Goal: Task Accomplishment & Management: Manage account settings

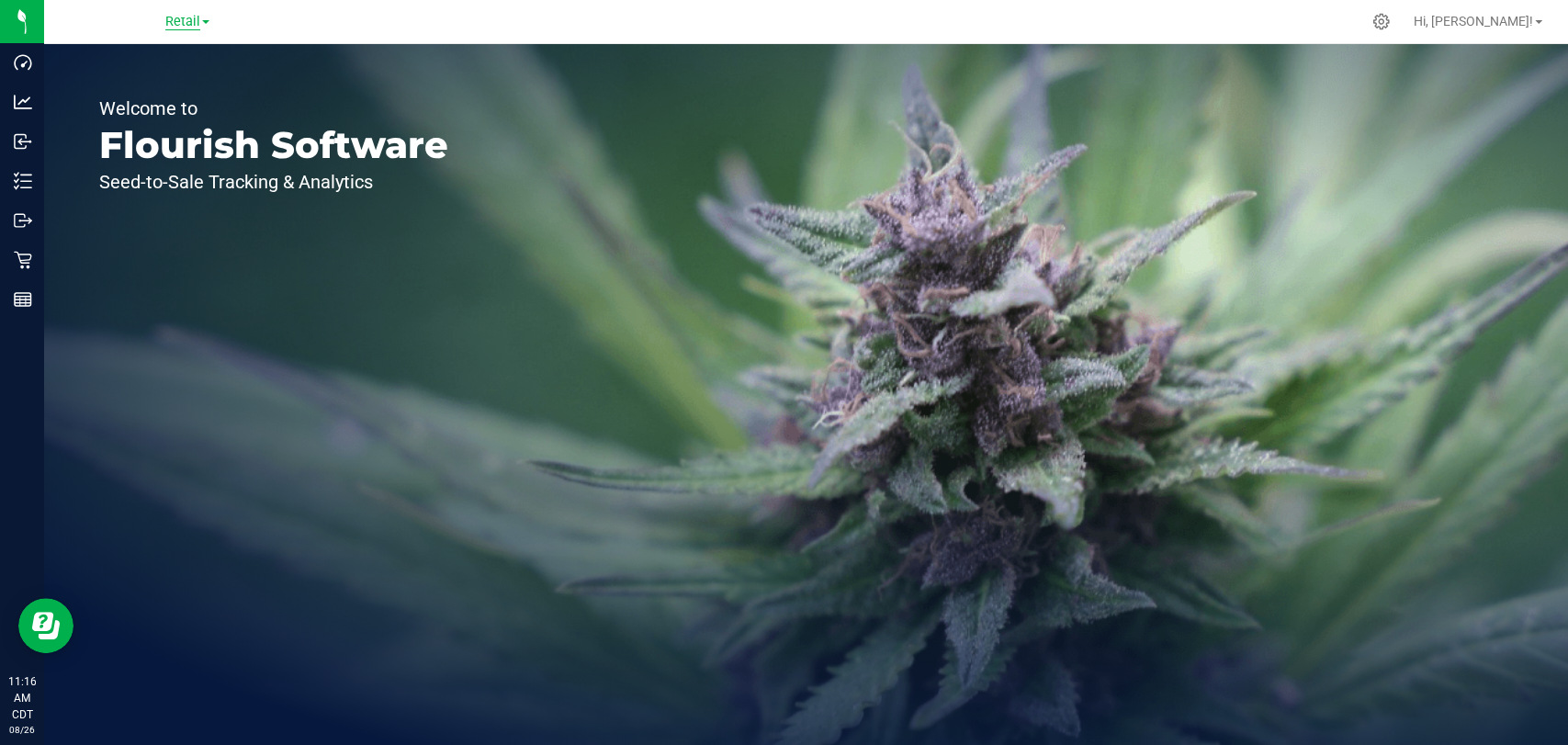
click at [191, 24] on span "Retail" at bounding box center [183, 22] width 35 height 17
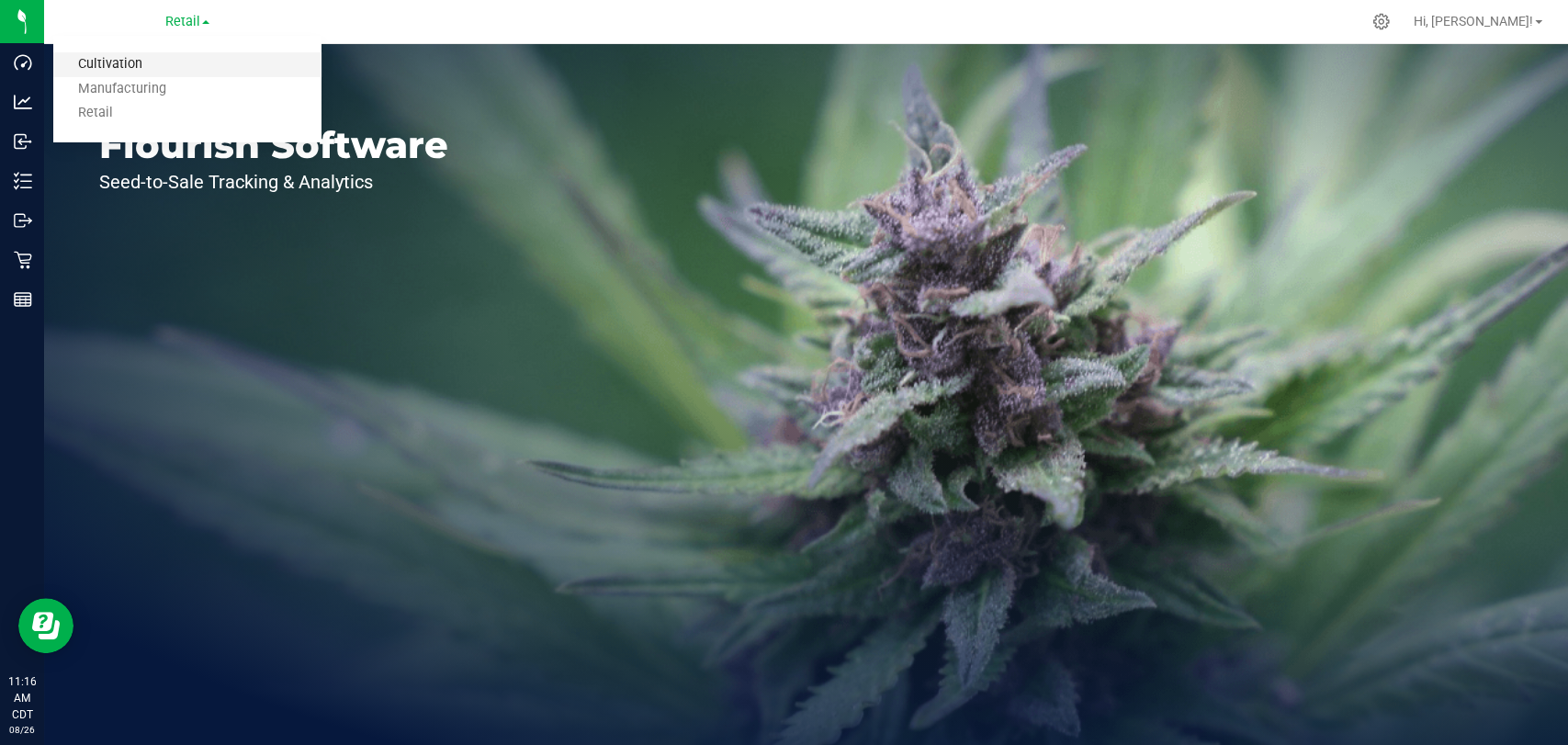
click at [190, 69] on link "Cultivation" at bounding box center [188, 64] width 269 height 25
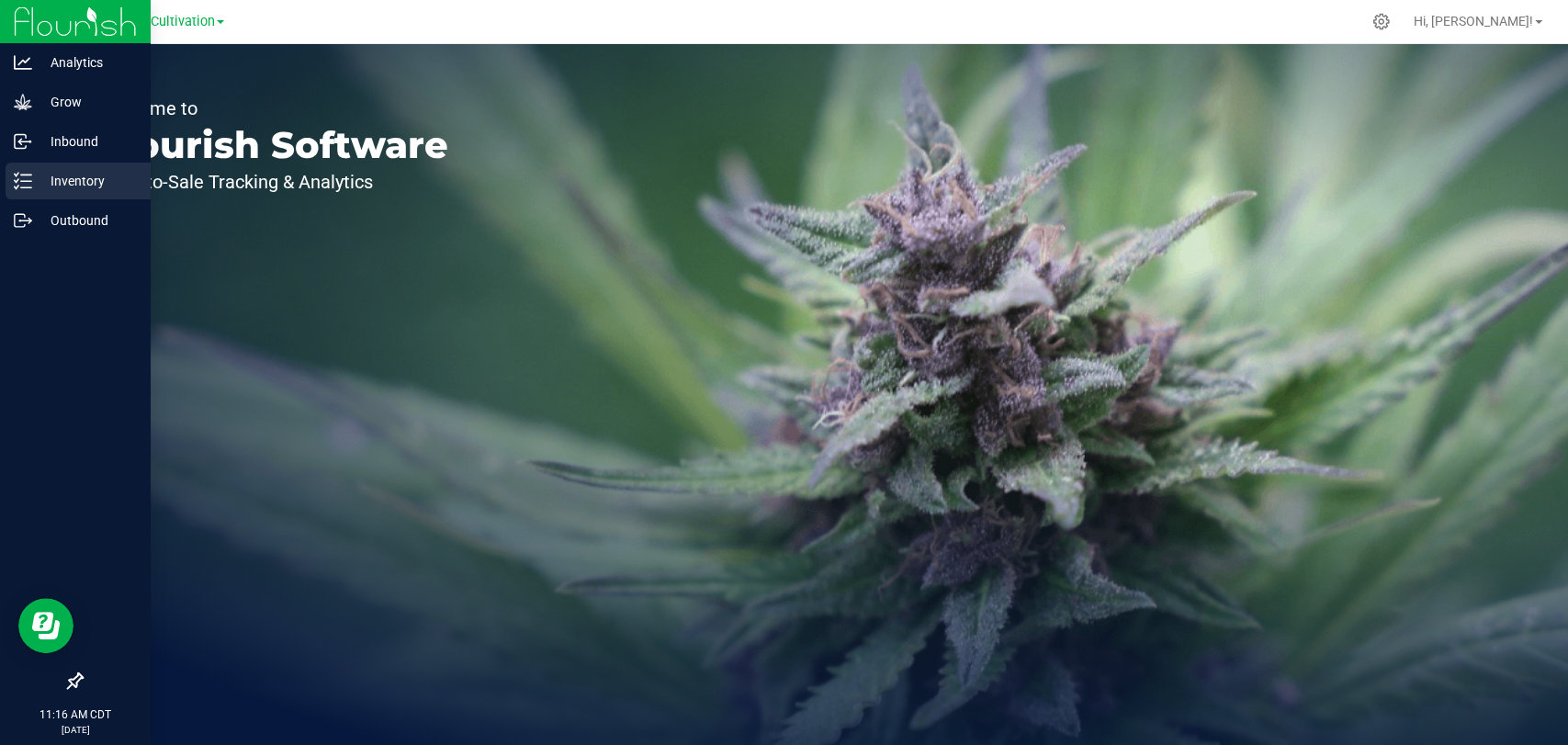
click at [46, 175] on p "Inventory" at bounding box center [87, 181] width 110 height 22
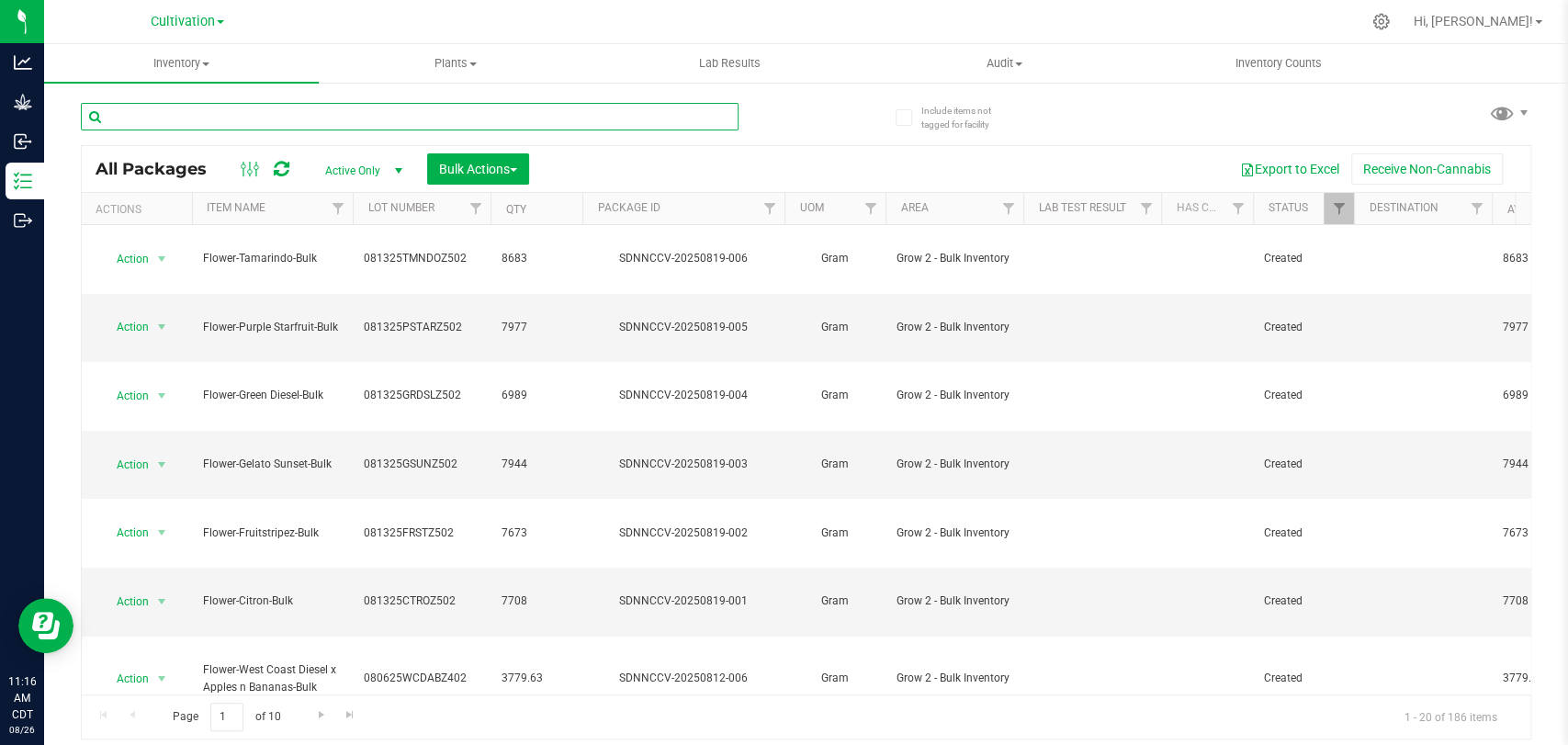
click at [367, 112] on input "text" at bounding box center [409, 117] width 658 height 28
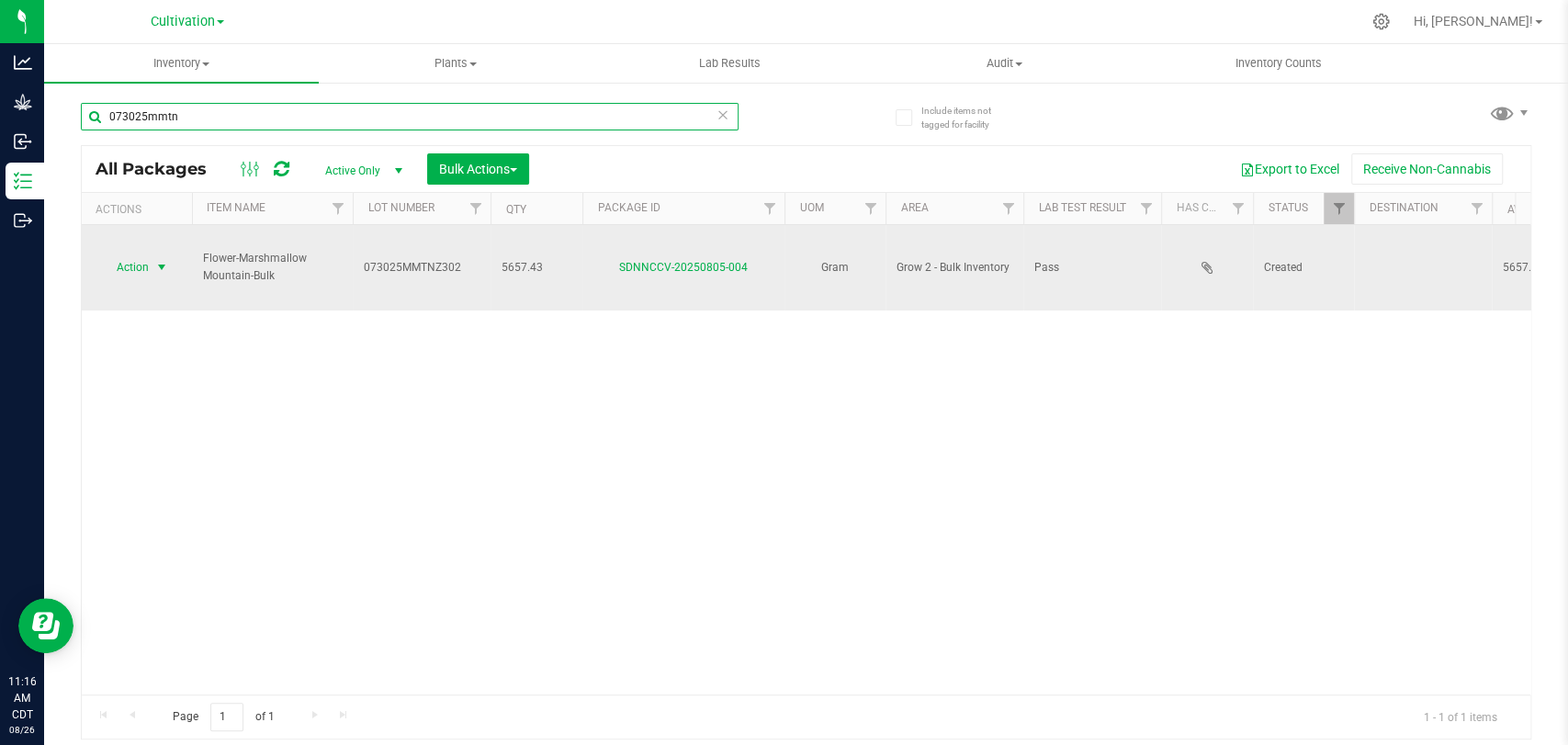
type input "073025mmtn"
click at [132, 255] on span "Action" at bounding box center [125, 268] width 50 height 26
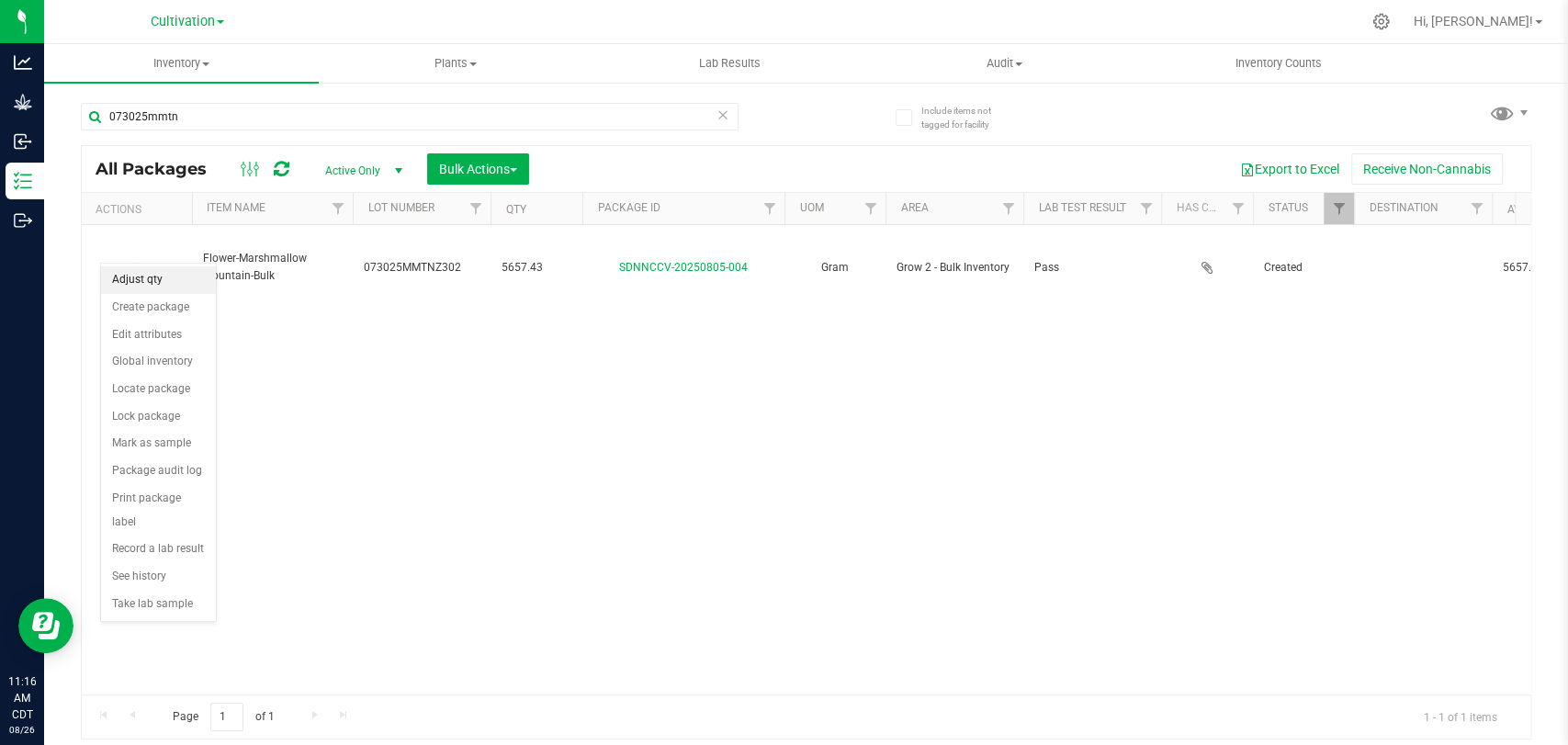
click at [143, 279] on li "Adjust qty" at bounding box center [158, 281] width 115 height 28
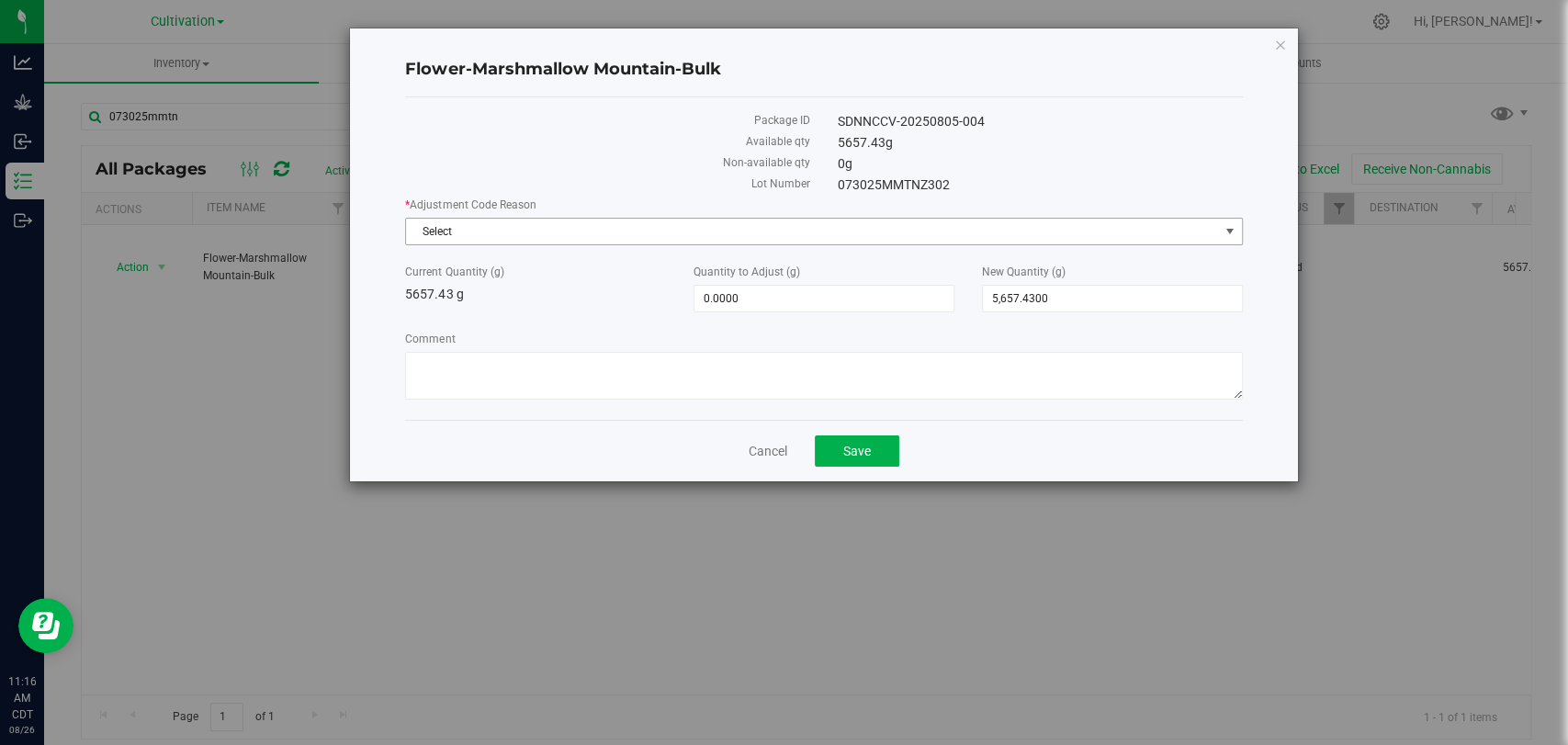
click at [849, 220] on span "Select" at bounding box center [811, 232] width 812 height 26
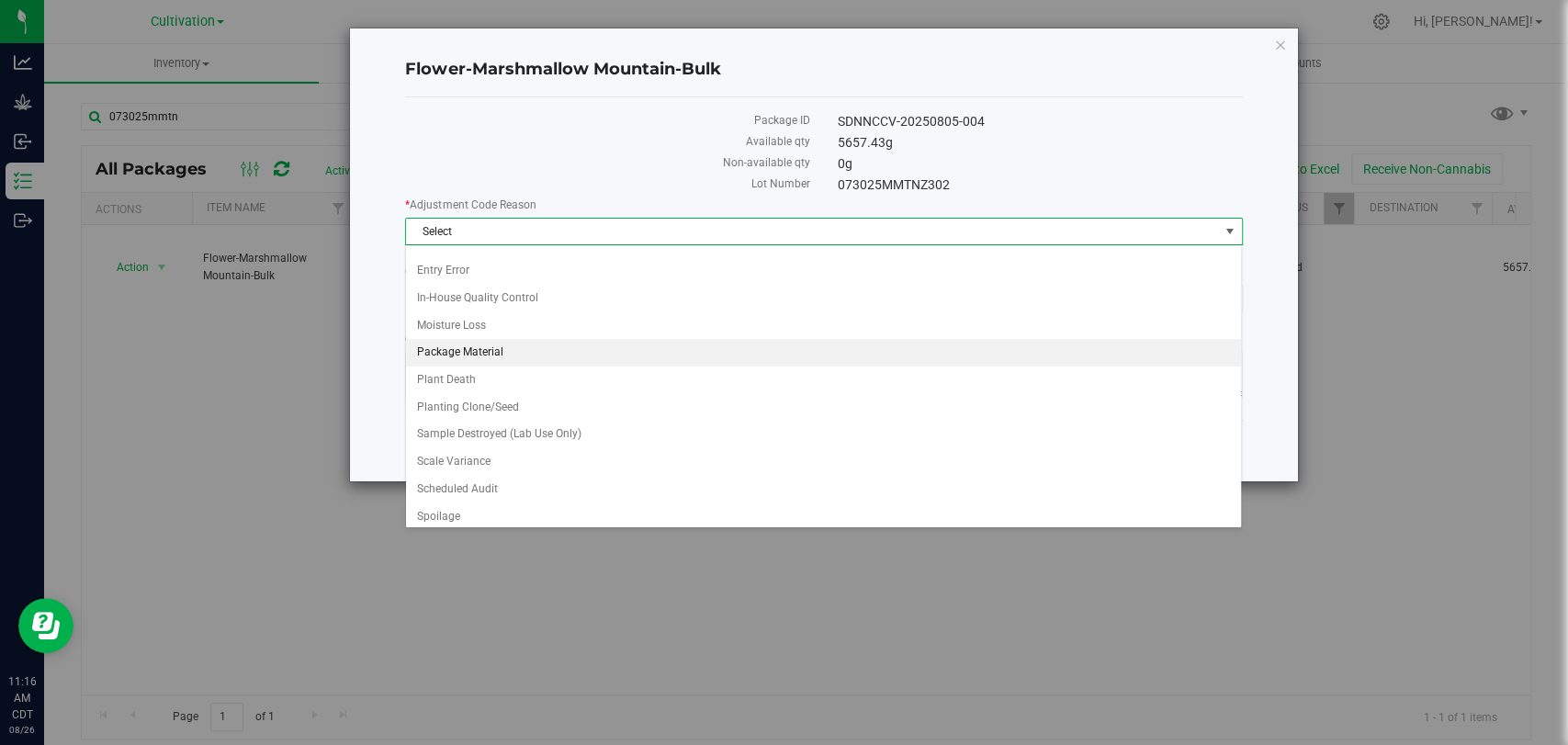
scroll to position [157, 0]
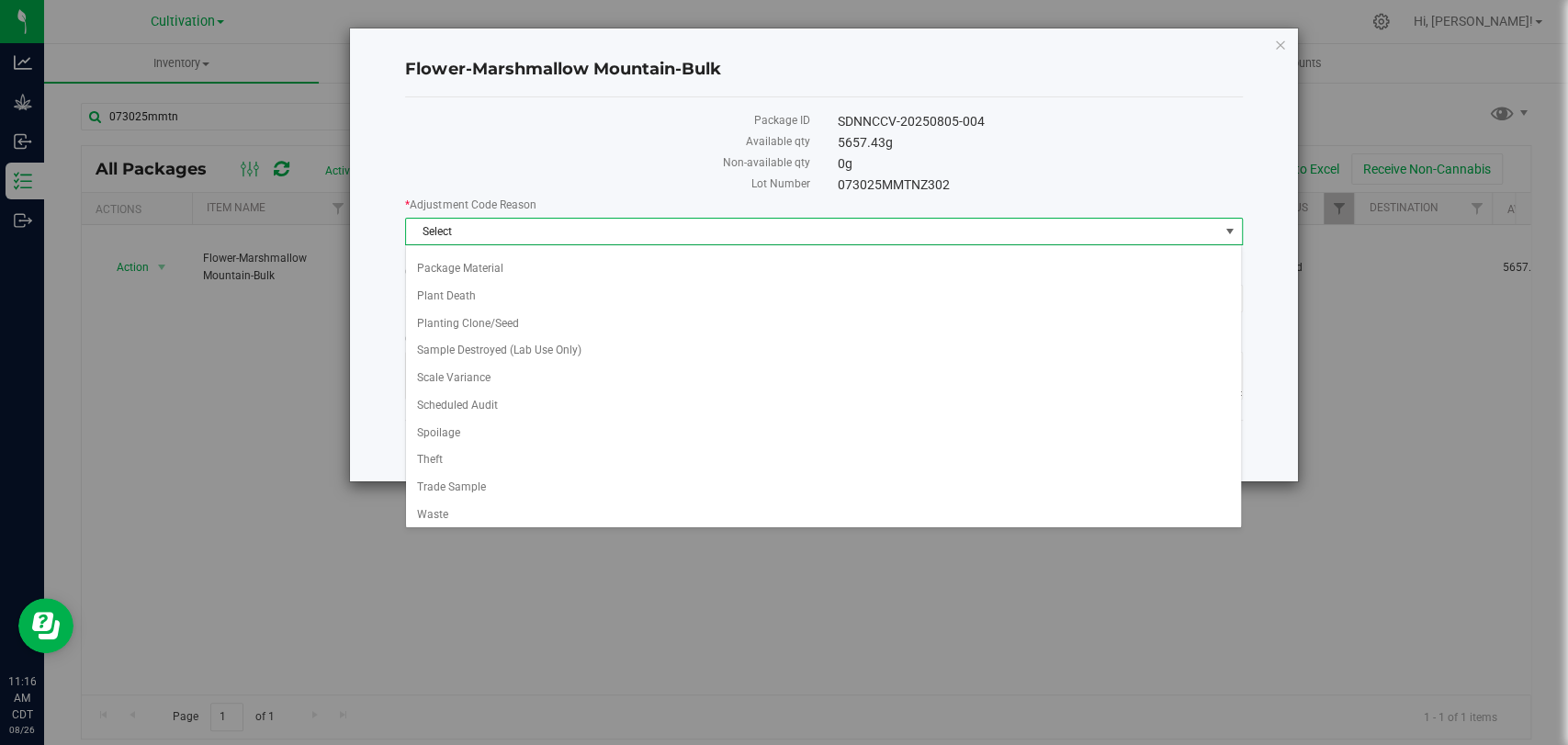
click at [1423, 438] on div "Flower-Marshmallow Mountain-Bulk Package ID SDNNCCV-20250805-004 Available qty …" at bounding box center [791, 372] width 1582 height 745
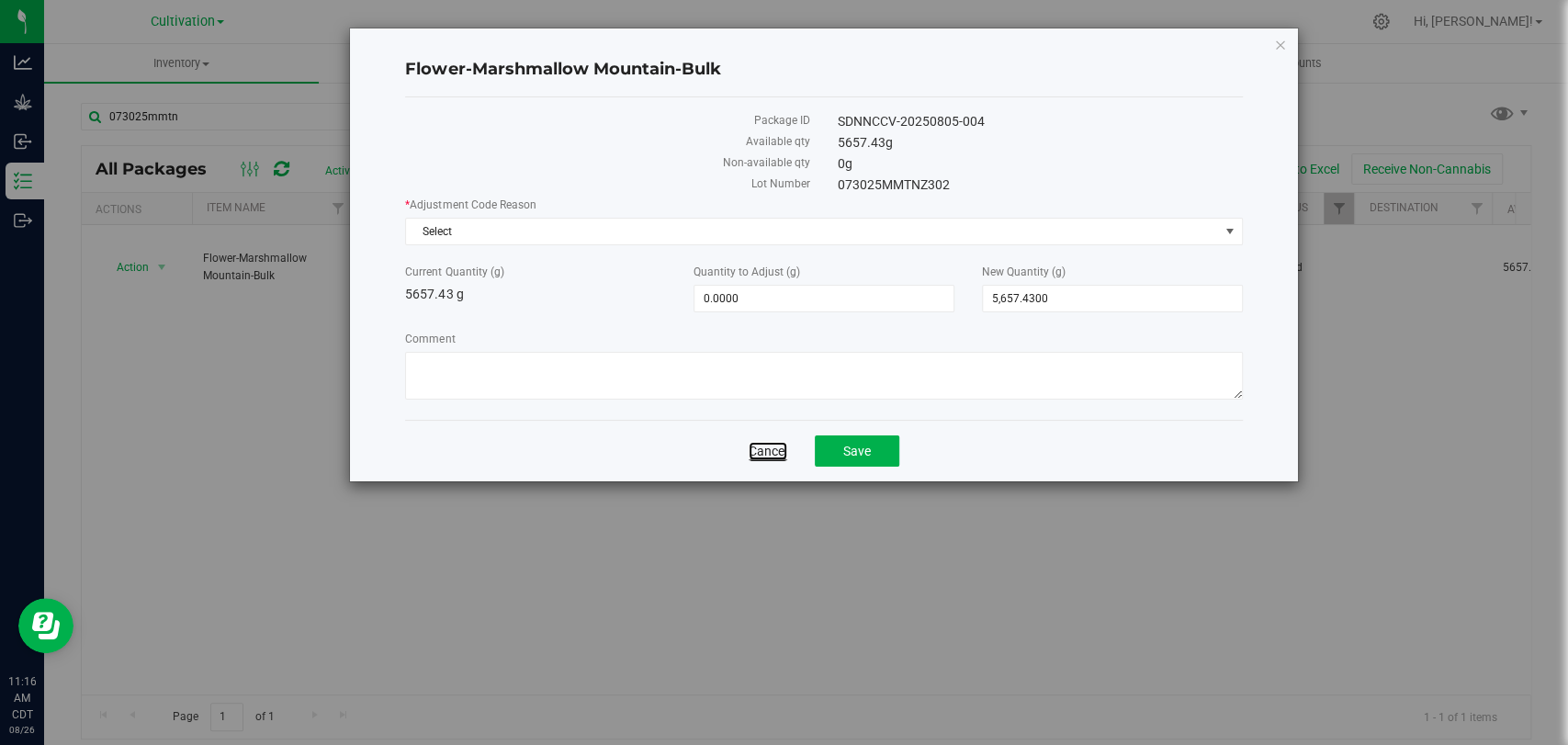
click at [774, 447] on link "Cancel" at bounding box center [768, 451] width 39 height 18
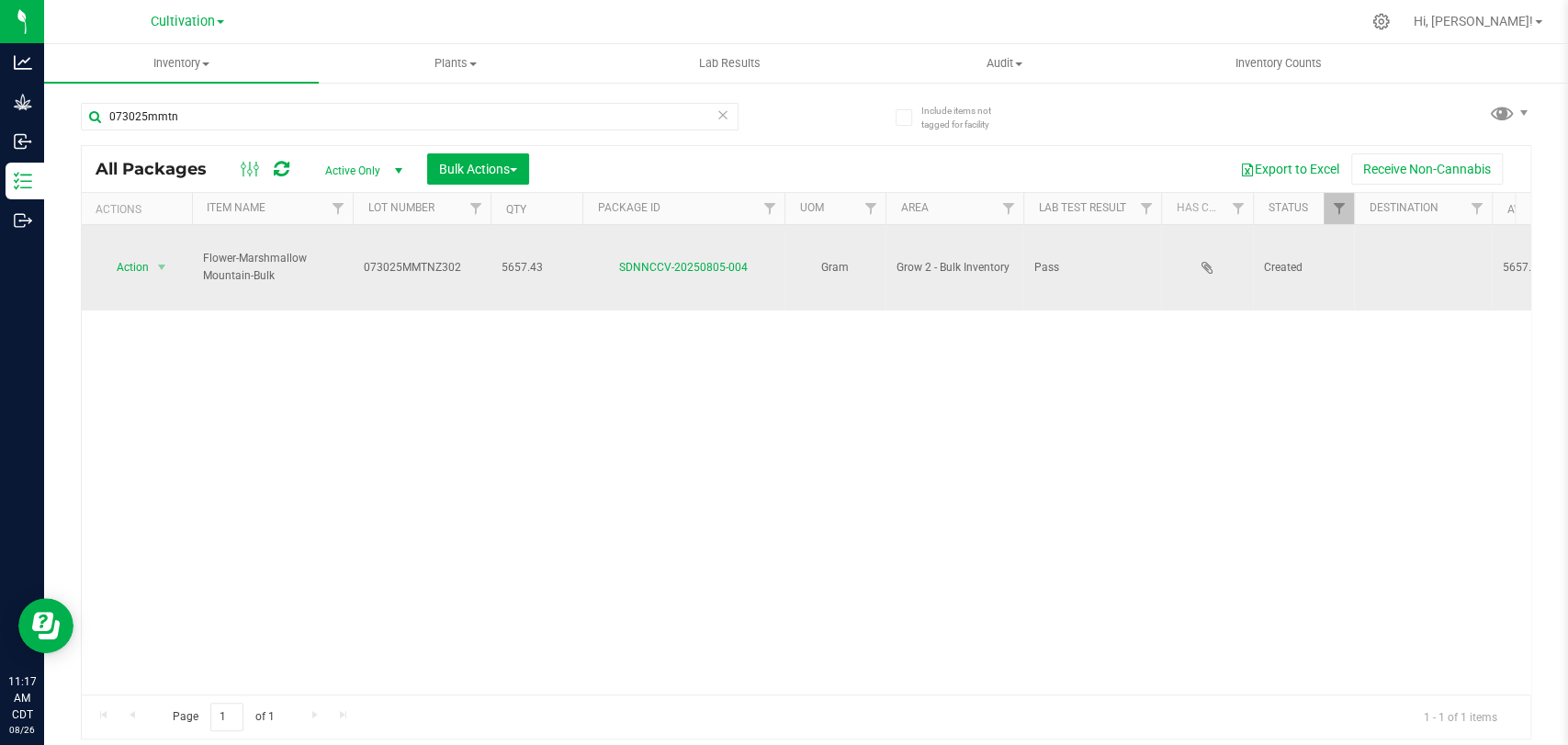
click at [1131, 268] on td "Pass" at bounding box center [1093, 268] width 138 height 86
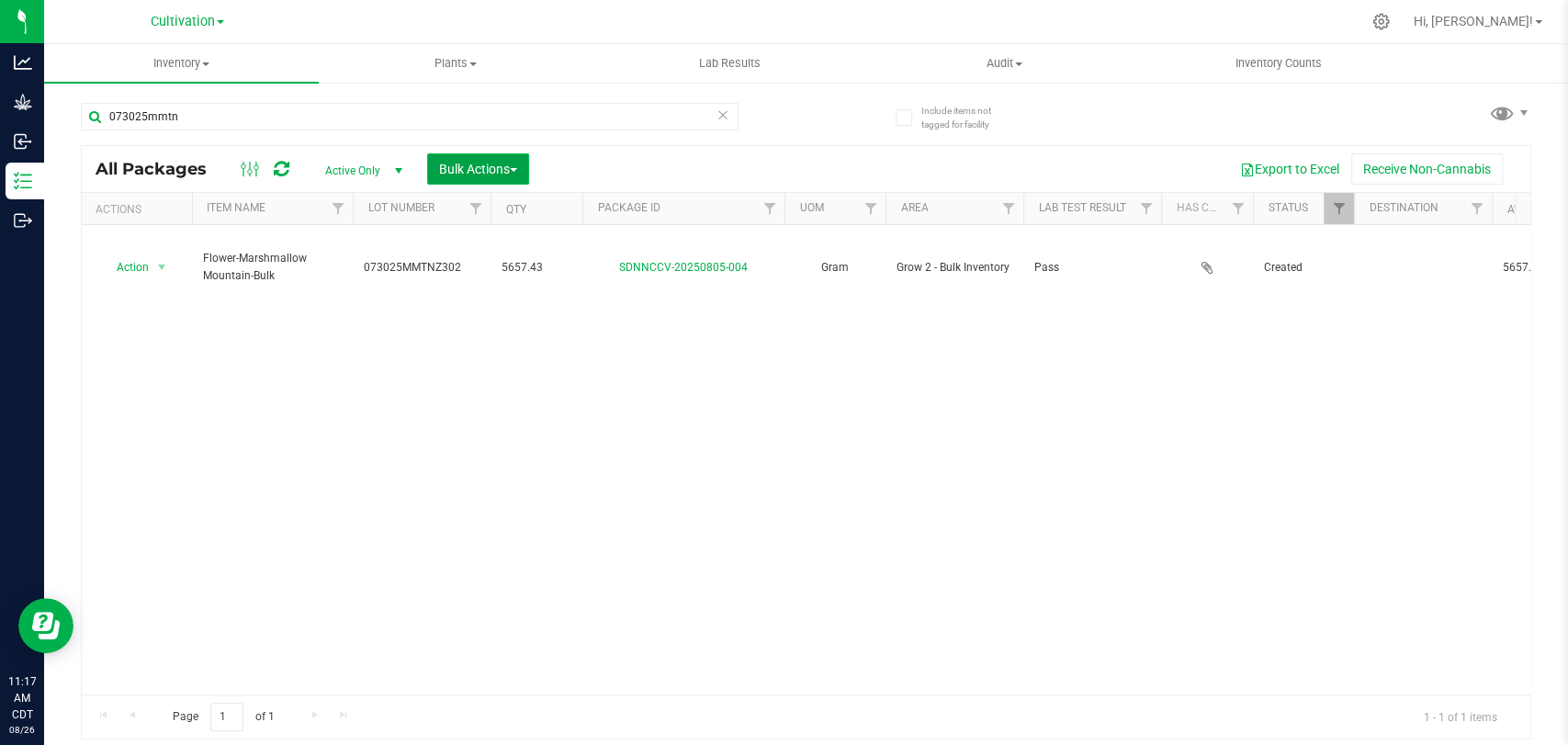
click at [447, 164] on span "Bulk Actions" at bounding box center [477, 169] width 78 height 15
click at [447, 162] on span "Bulk Actions" at bounding box center [477, 169] width 78 height 15
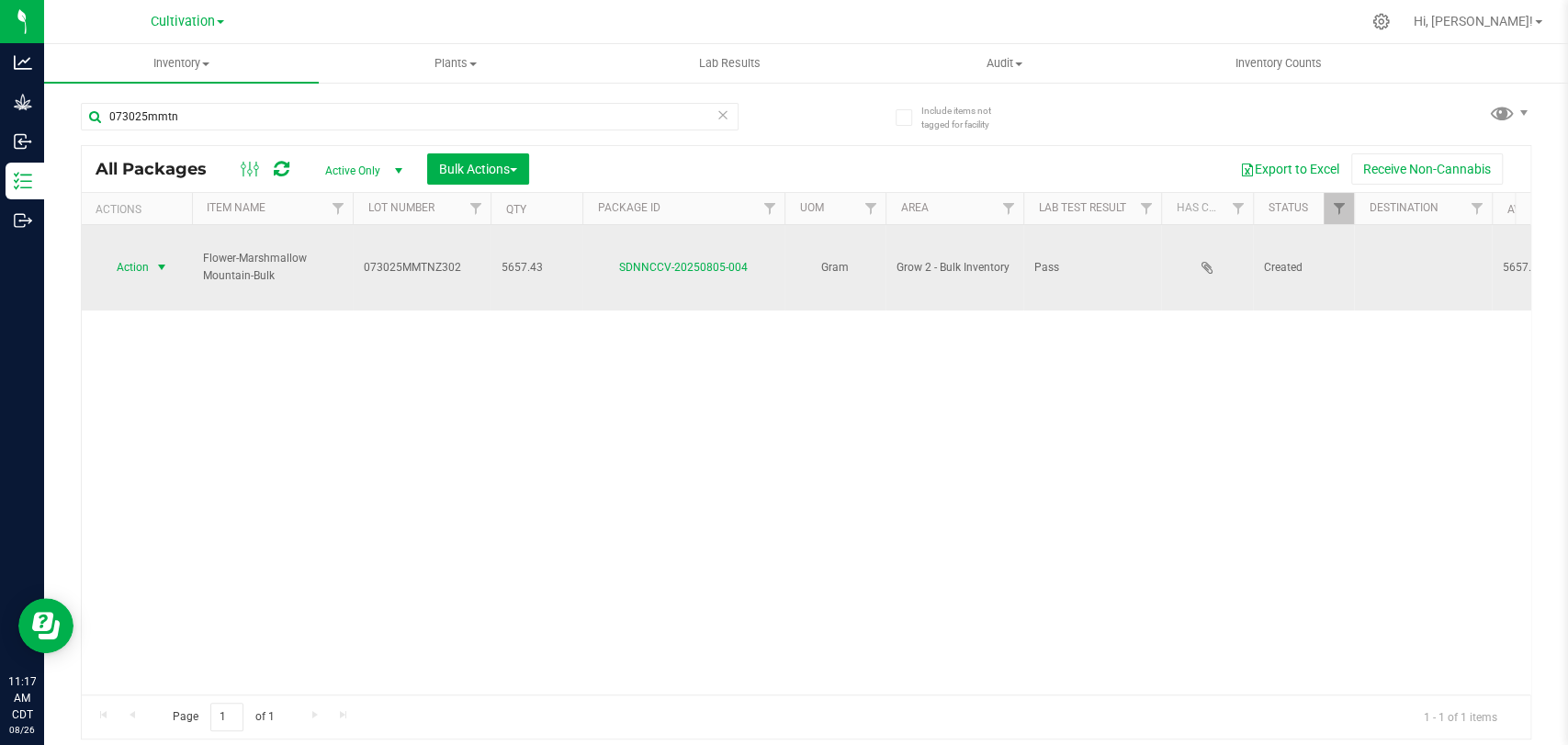
click at [153, 255] on span "select" at bounding box center [162, 268] width 23 height 26
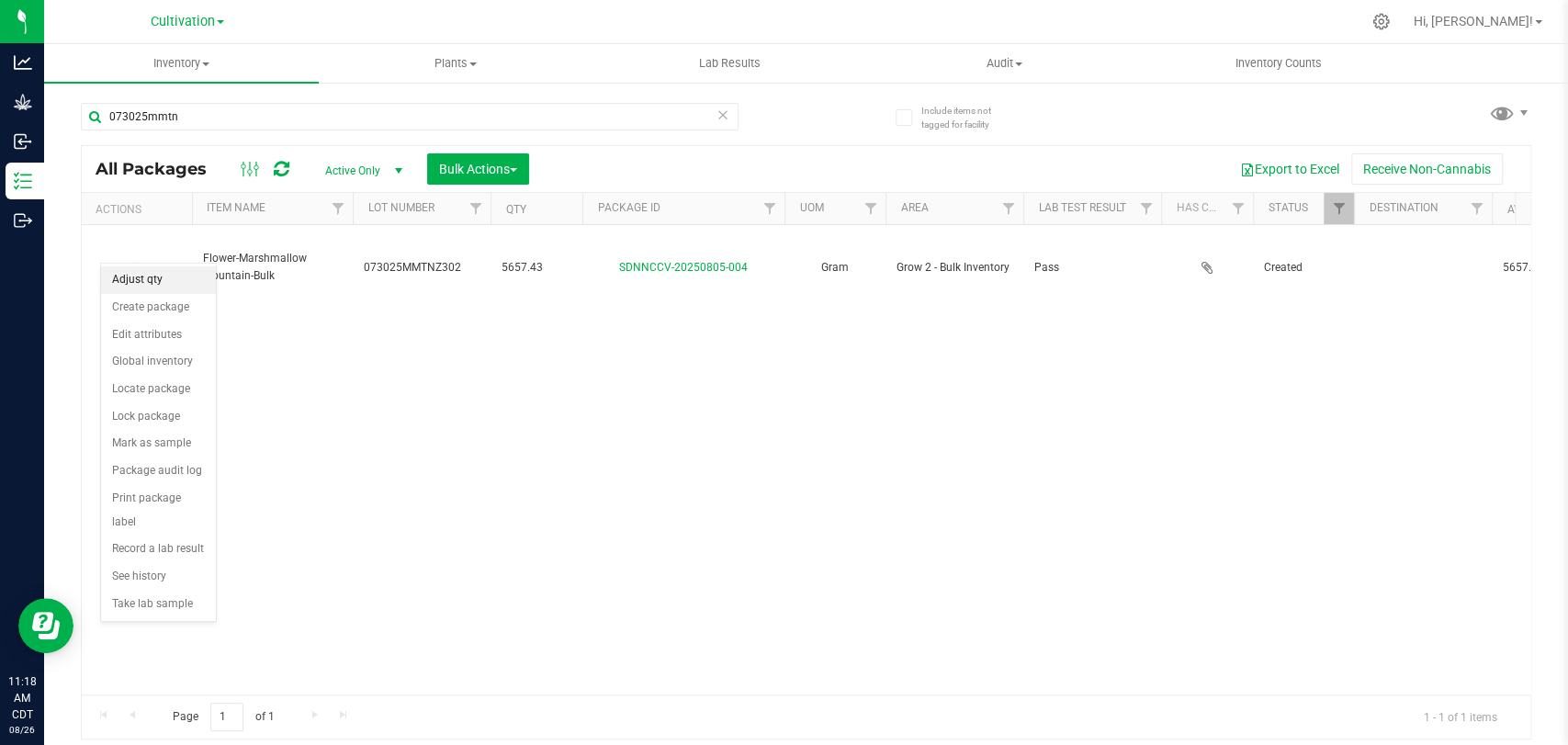
click at [169, 279] on li "Adjust qty" at bounding box center [158, 281] width 115 height 28
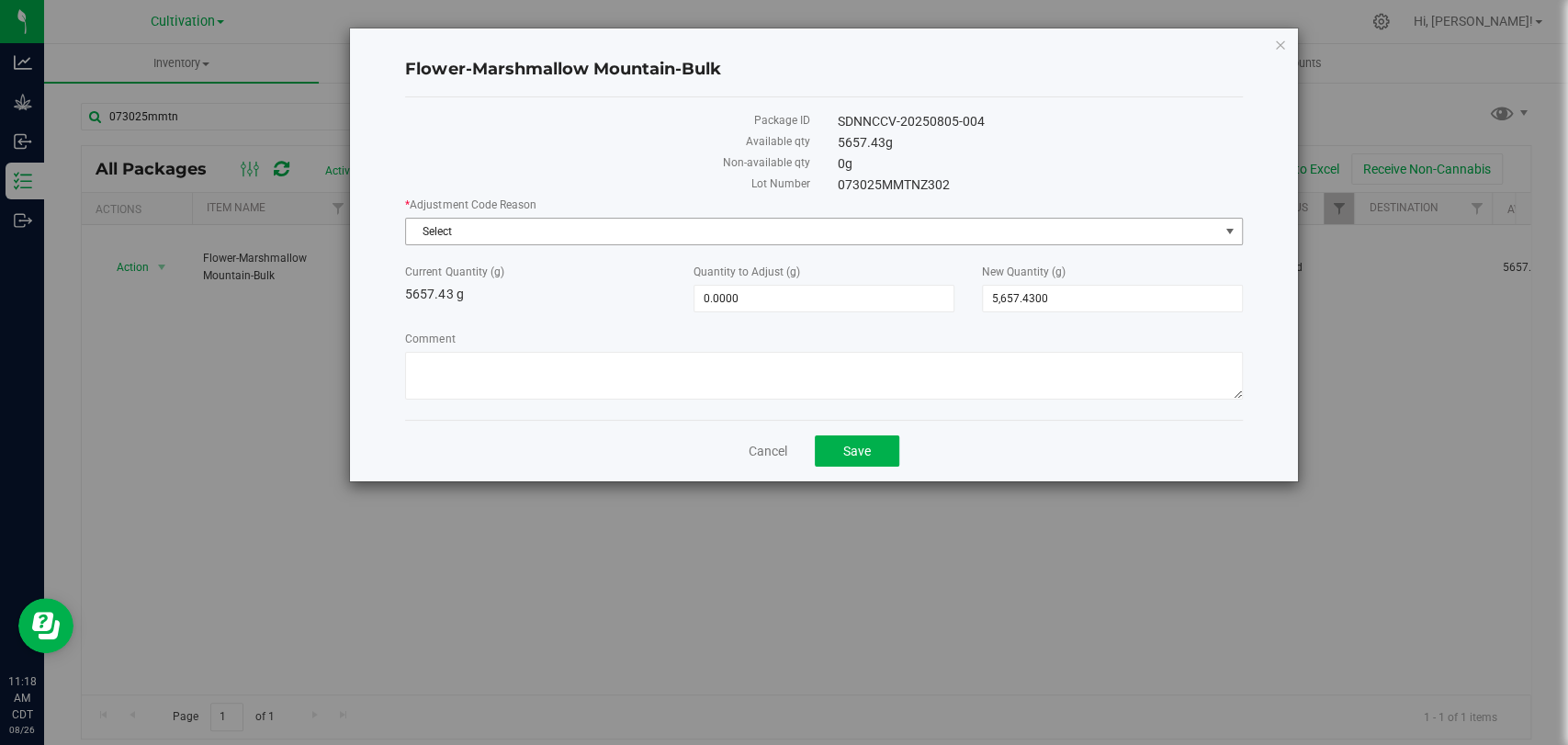
click at [850, 235] on span "Select" at bounding box center [811, 232] width 812 height 26
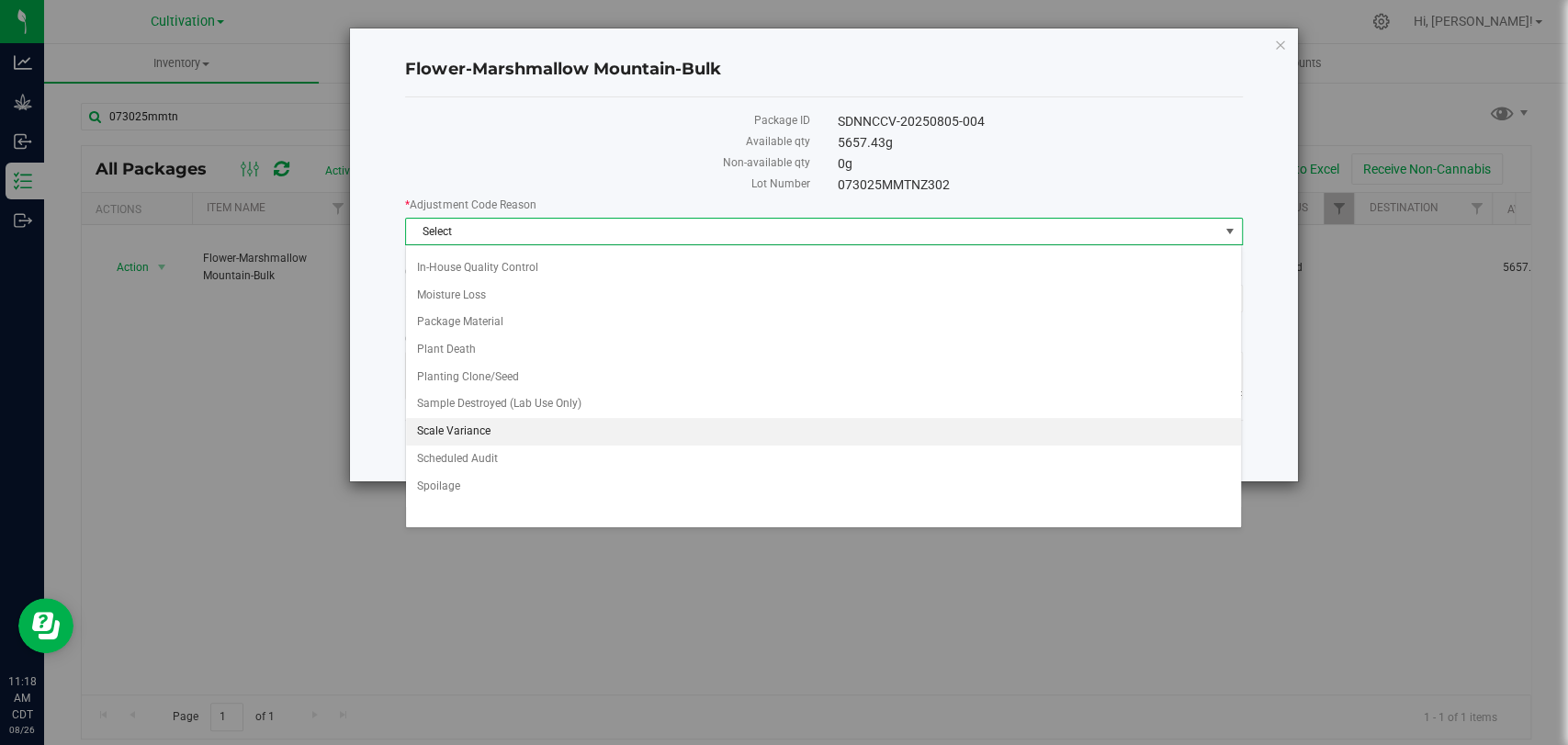
scroll to position [176, 0]
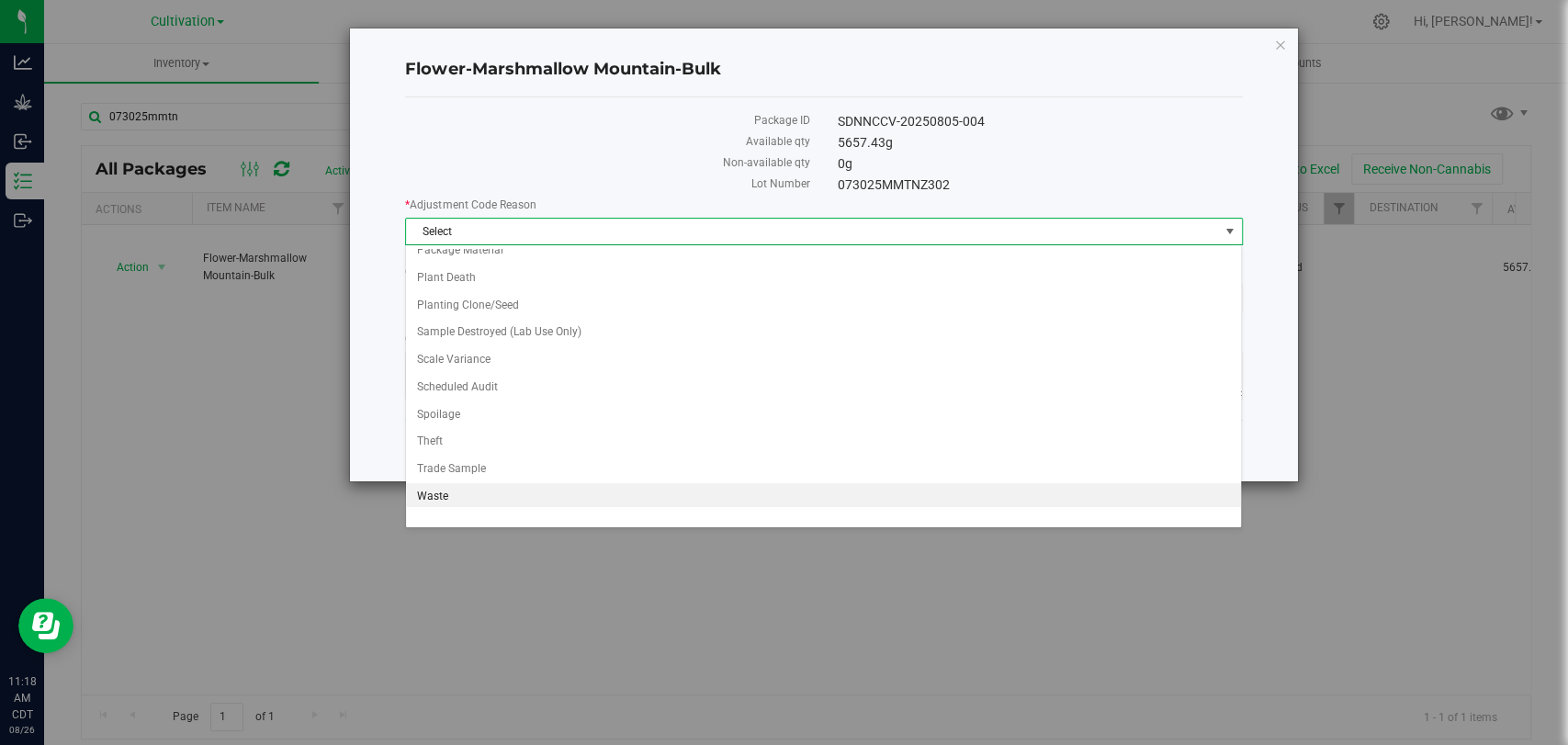
click at [725, 494] on li "Waste" at bounding box center [823, 497] width 835 height 28
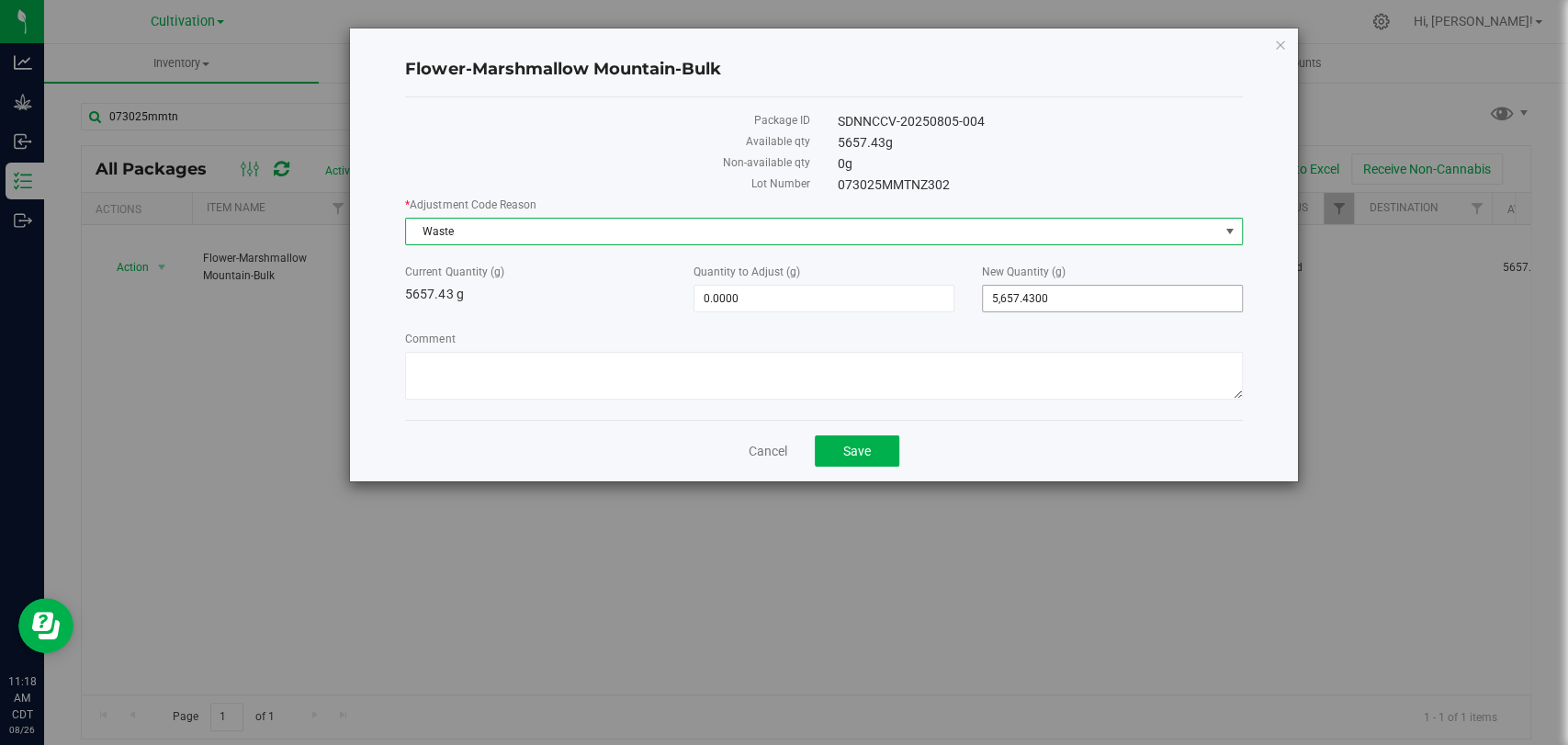
click at [1088, 303] on span "5,657.4300 5657.43" at bounding box center [1113, 299] width 261 height 28
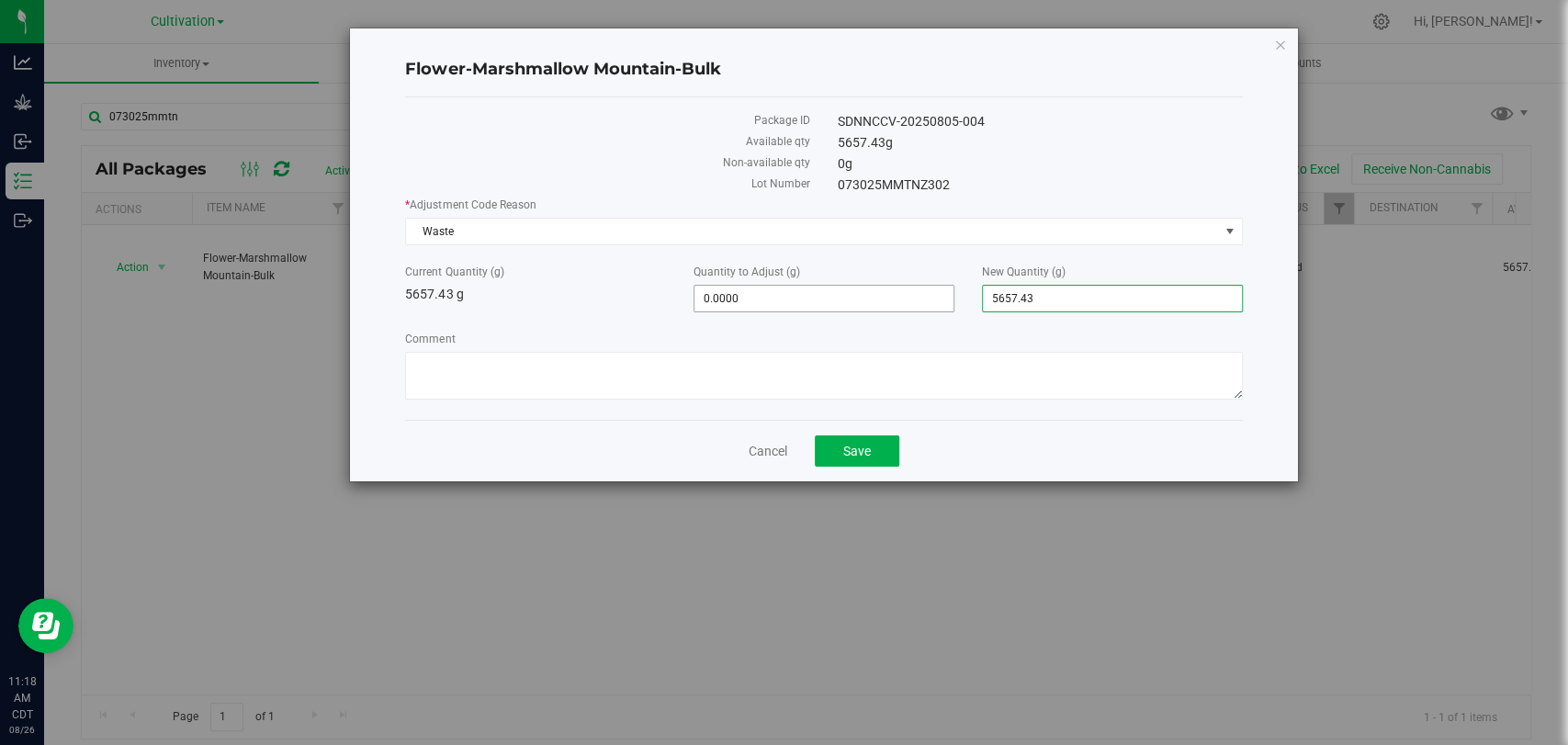
click at [820, 302] on span "0.0000 0" at bounding box center [824, 299] width 261 height 28
type input "1.25"
type input "1.2500"
type input "5,658.6800"
click at [859, 339] on label "Comment" at bounding box center [823, 339] width 837 height 17
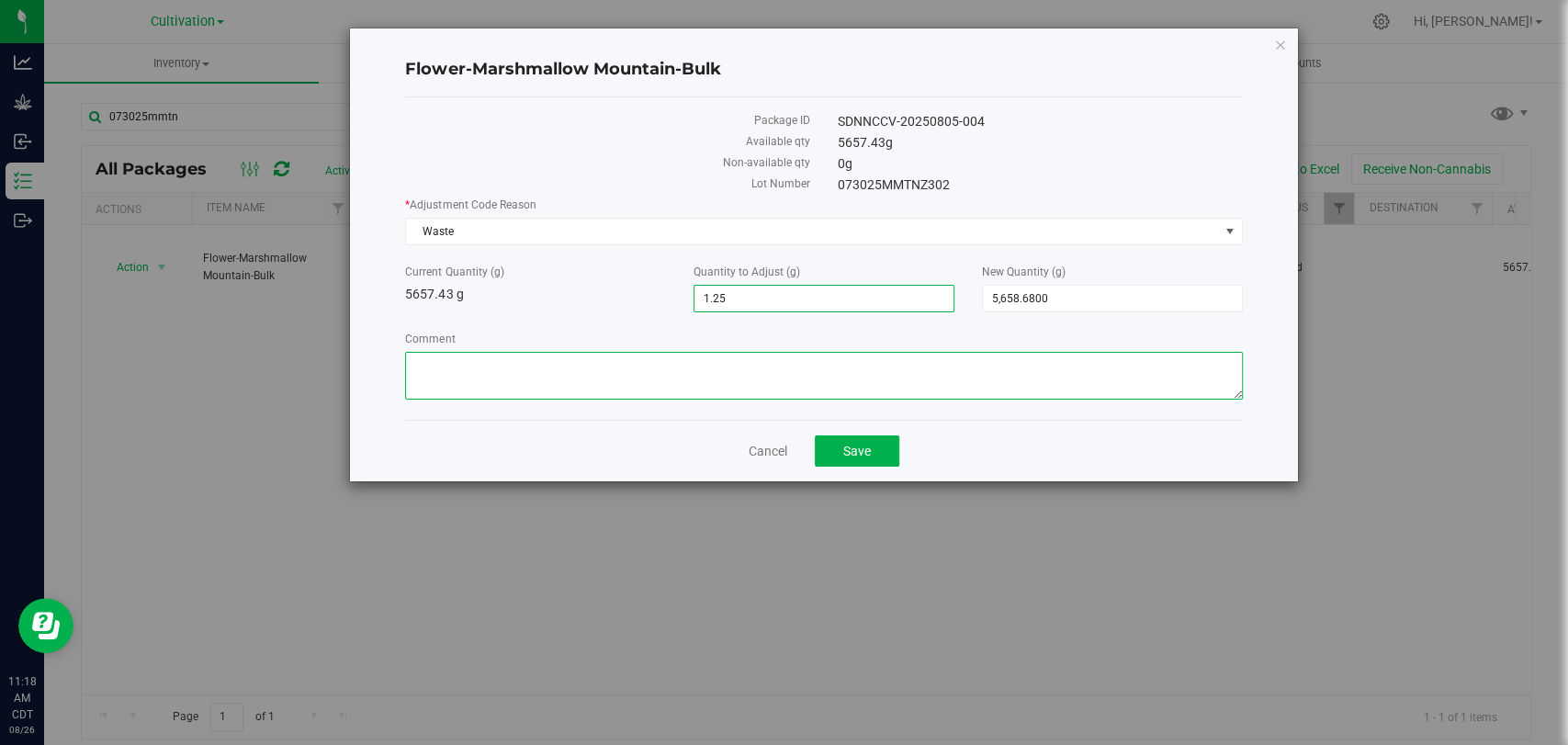
click at [859, 352] on textarea "Comment" at bounding box center [823, 376] width 837 height 48
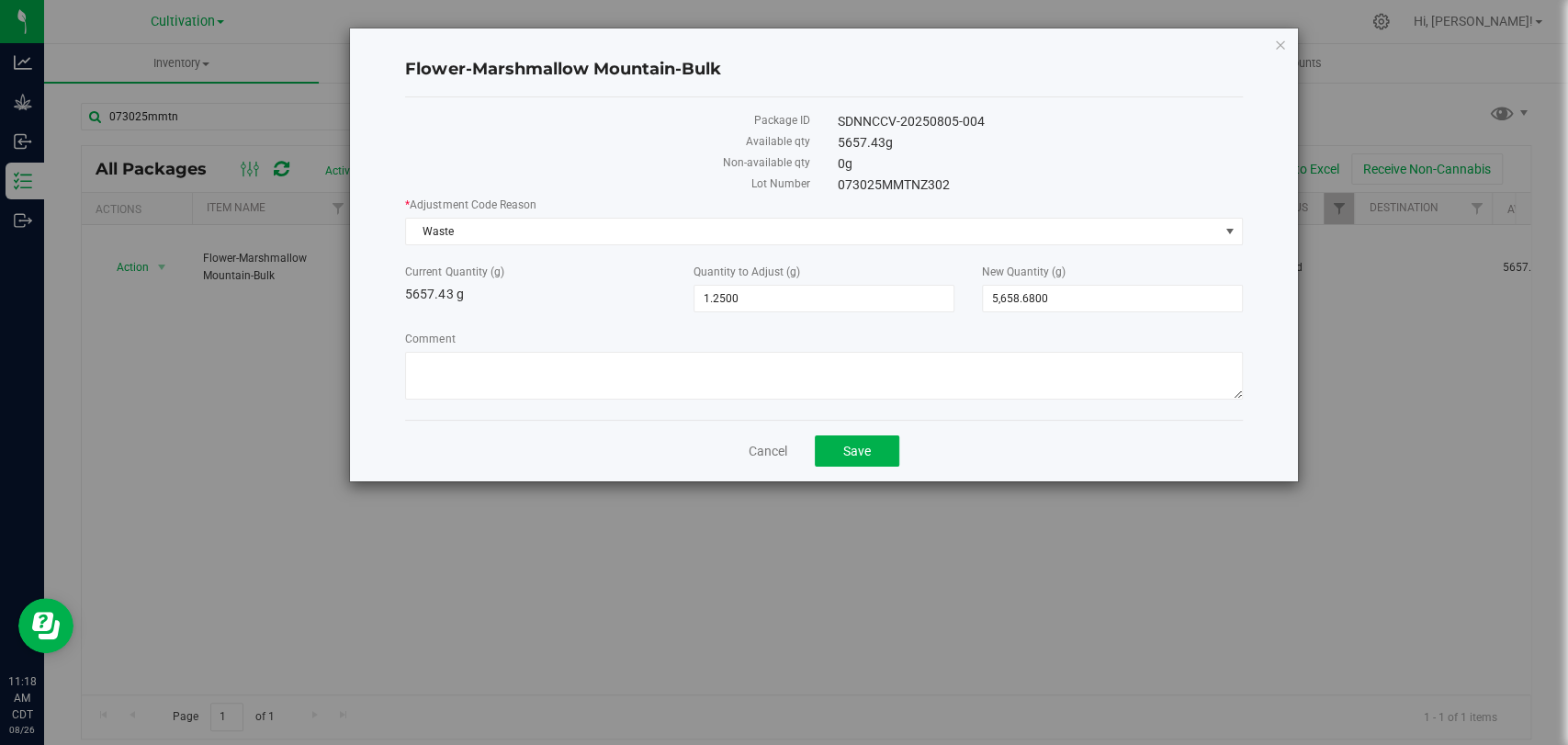
click at [865, 326] on div "* Adjustment Code Reason Waste Select API Adjustment Error API Conversion Error…" at bounding box center [823, 301] width 837 height 209
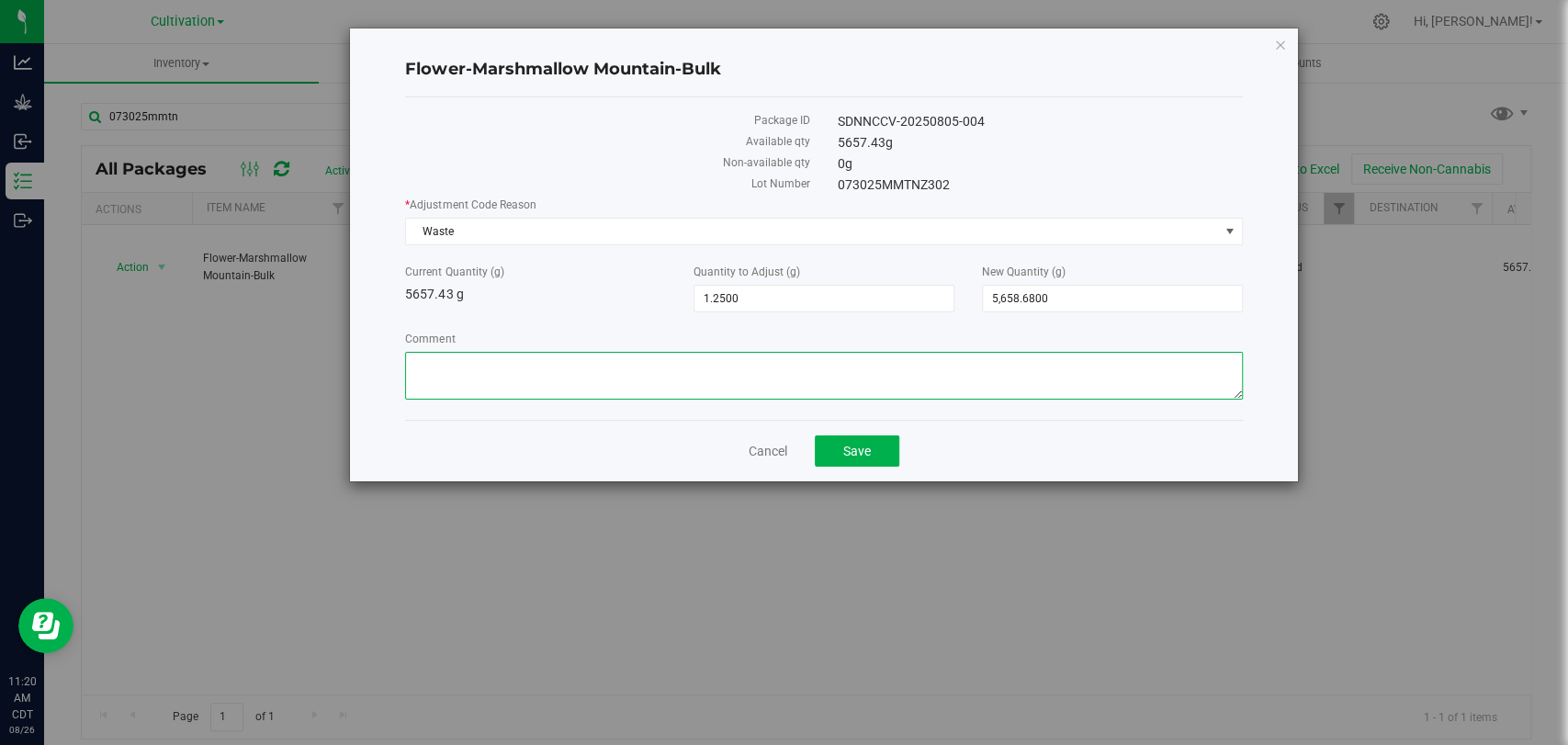
click at [654, 365] on textarea "Comment" at bounding box center [823, 376] width 837 height 48
type textarea "Waste slip [DATE] CJ"
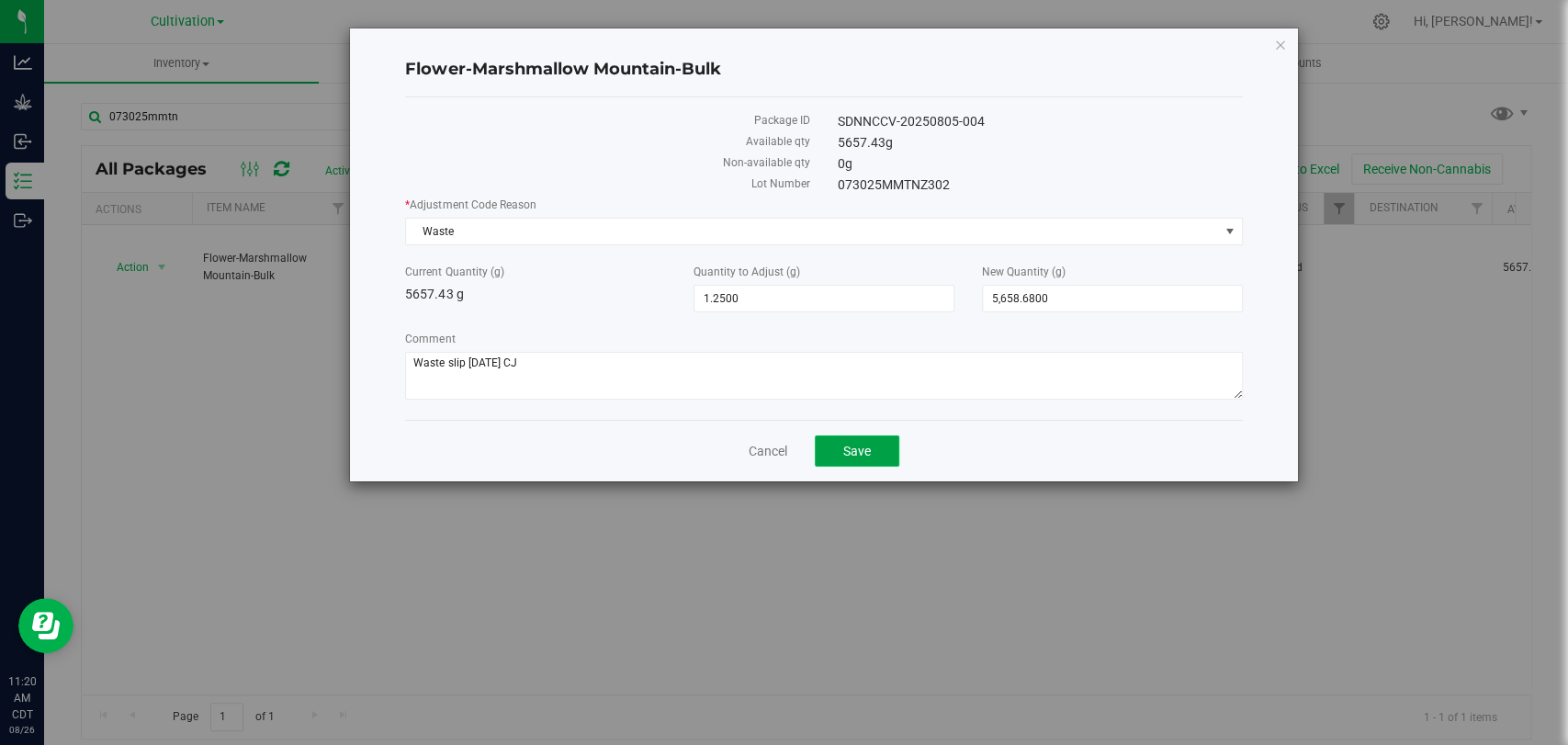
click at [872, 450] on button "Save" at bounding box center [857, 451] width 85 height 31
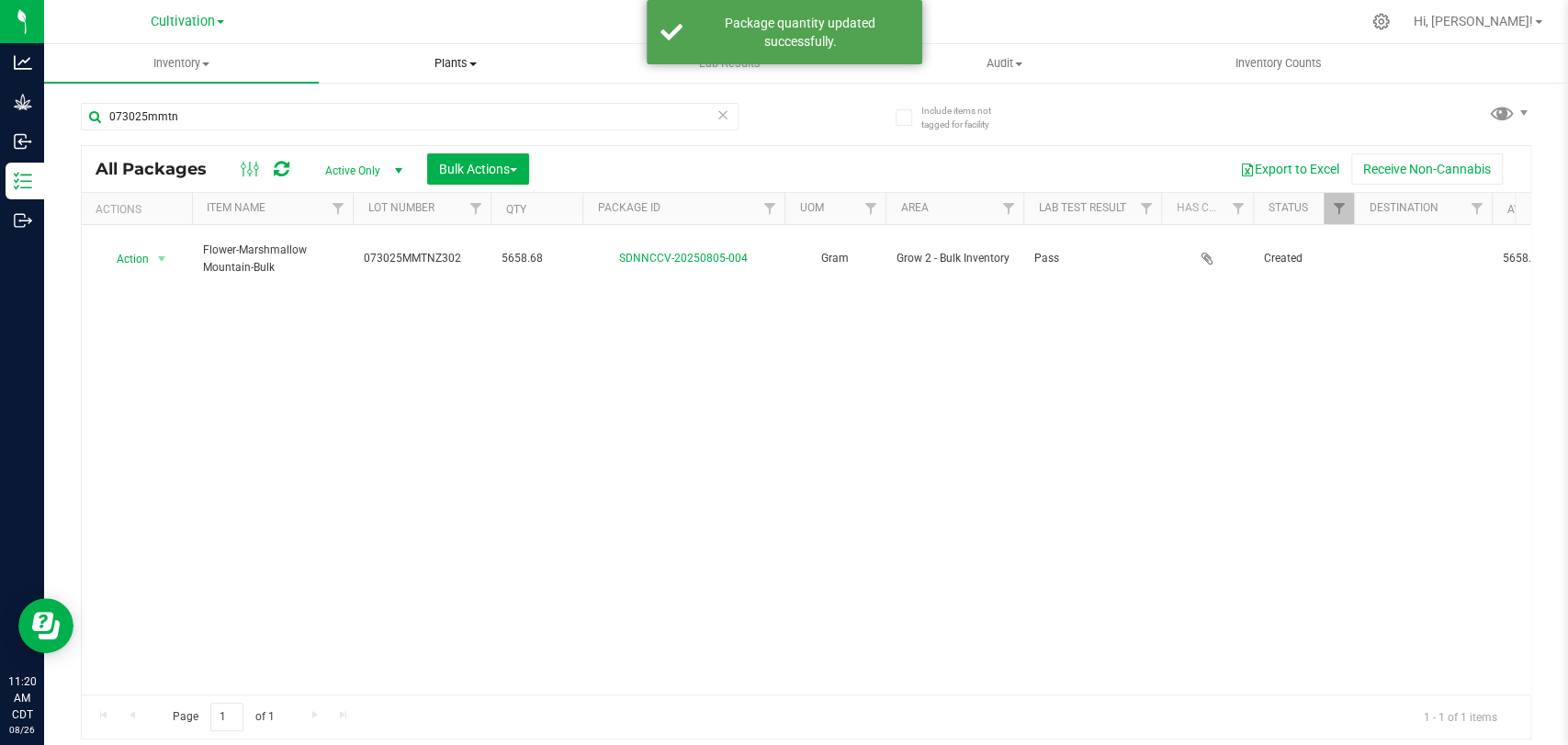
click at [473, 63] on span at bounding box center [473, 64] width 7 height 4
click at [441, 127] on li "Waste log" at bounding box center [456, 133] width 275 height 22
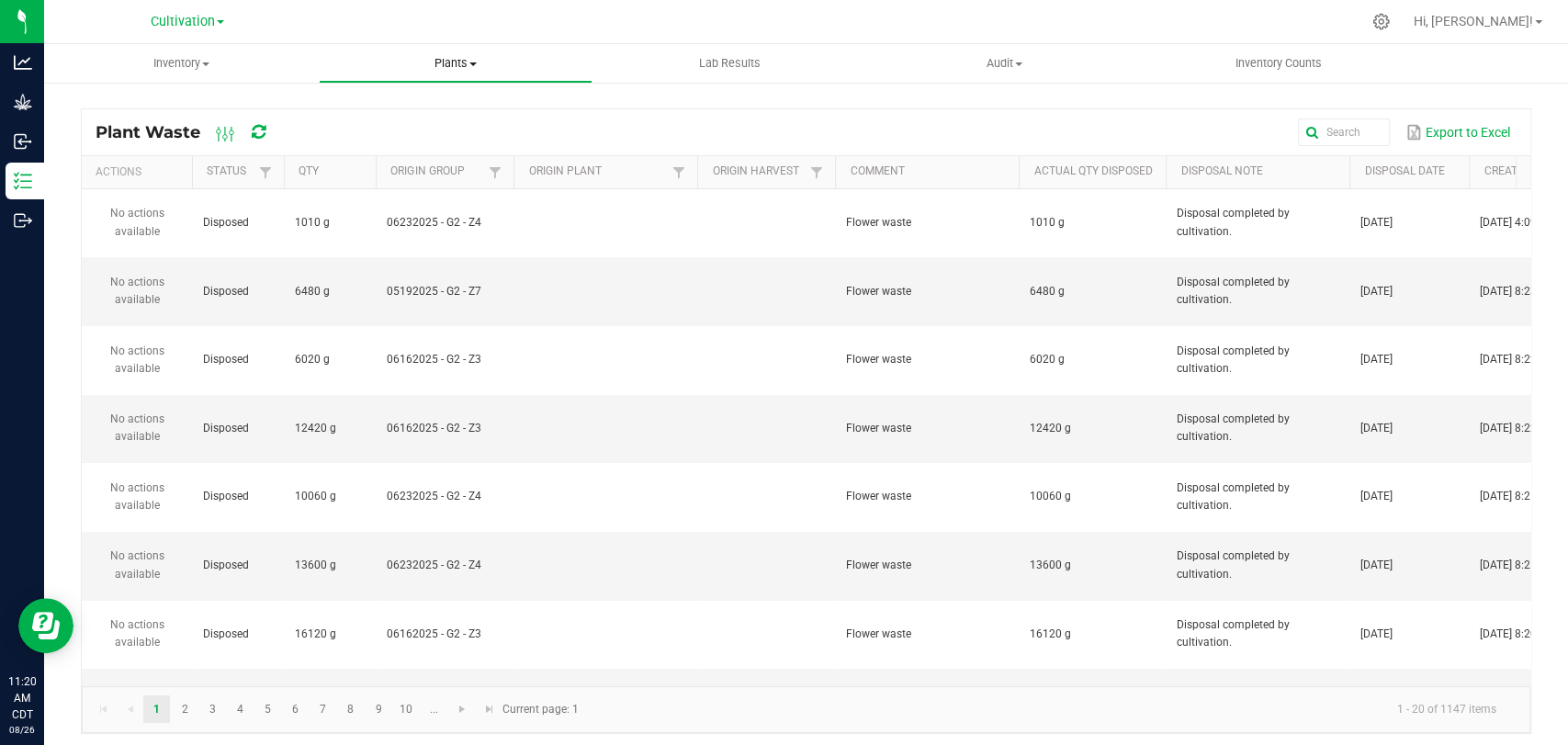
click at [437, 63] on span "Plants" at bounding box center [456, 63] width 273 height 17
click at [307, 19] on div "Cultivation Cultivation Manufacturing Retail" at bounding box center [188, 21] width 269 height 29
